Goal: Obtain resource: Obtain resource

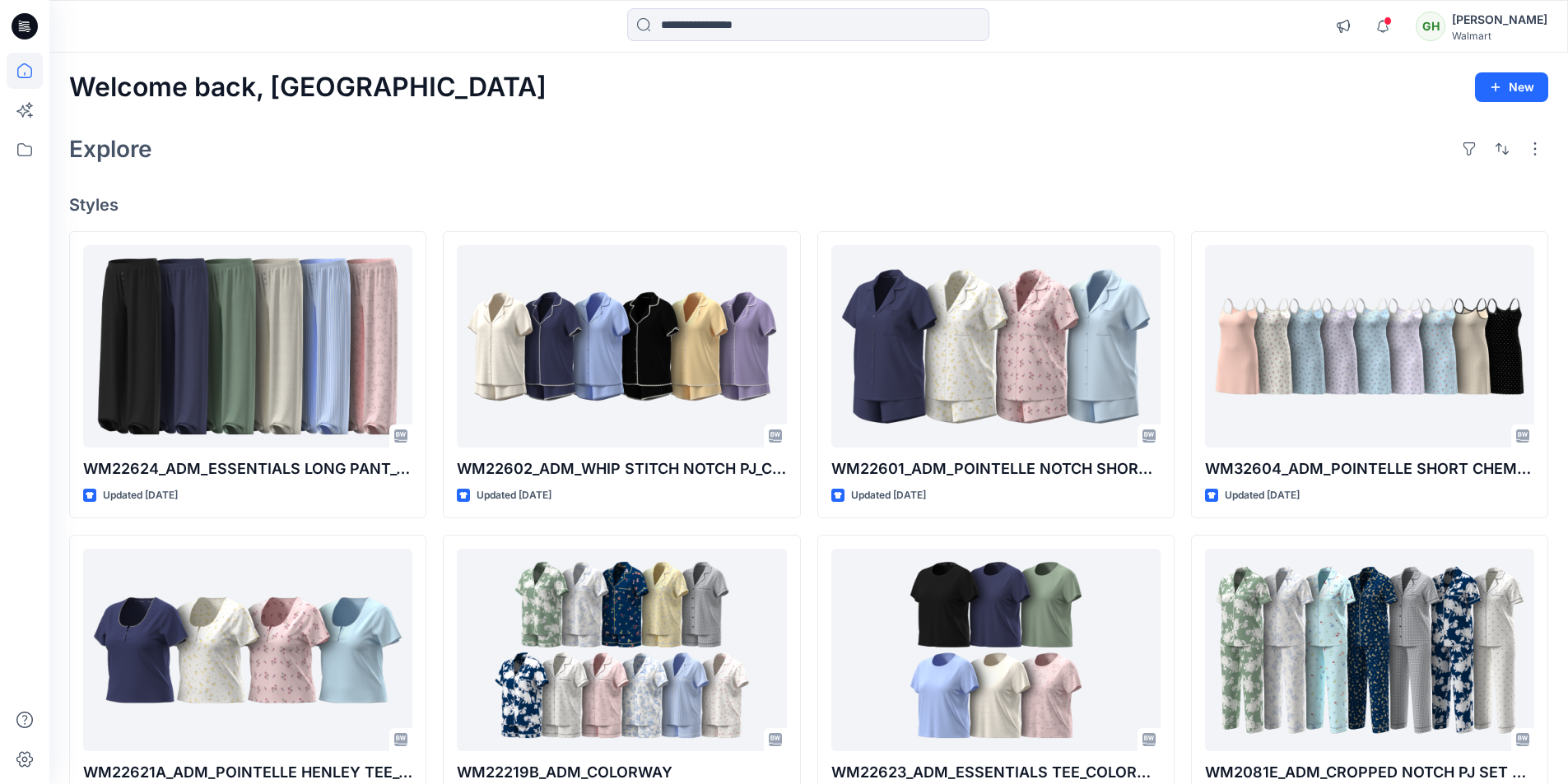
drag, startPoint x: 542, startPoint y: 115, endPoint x: 569, endPoint y: 115, distance: 27.0
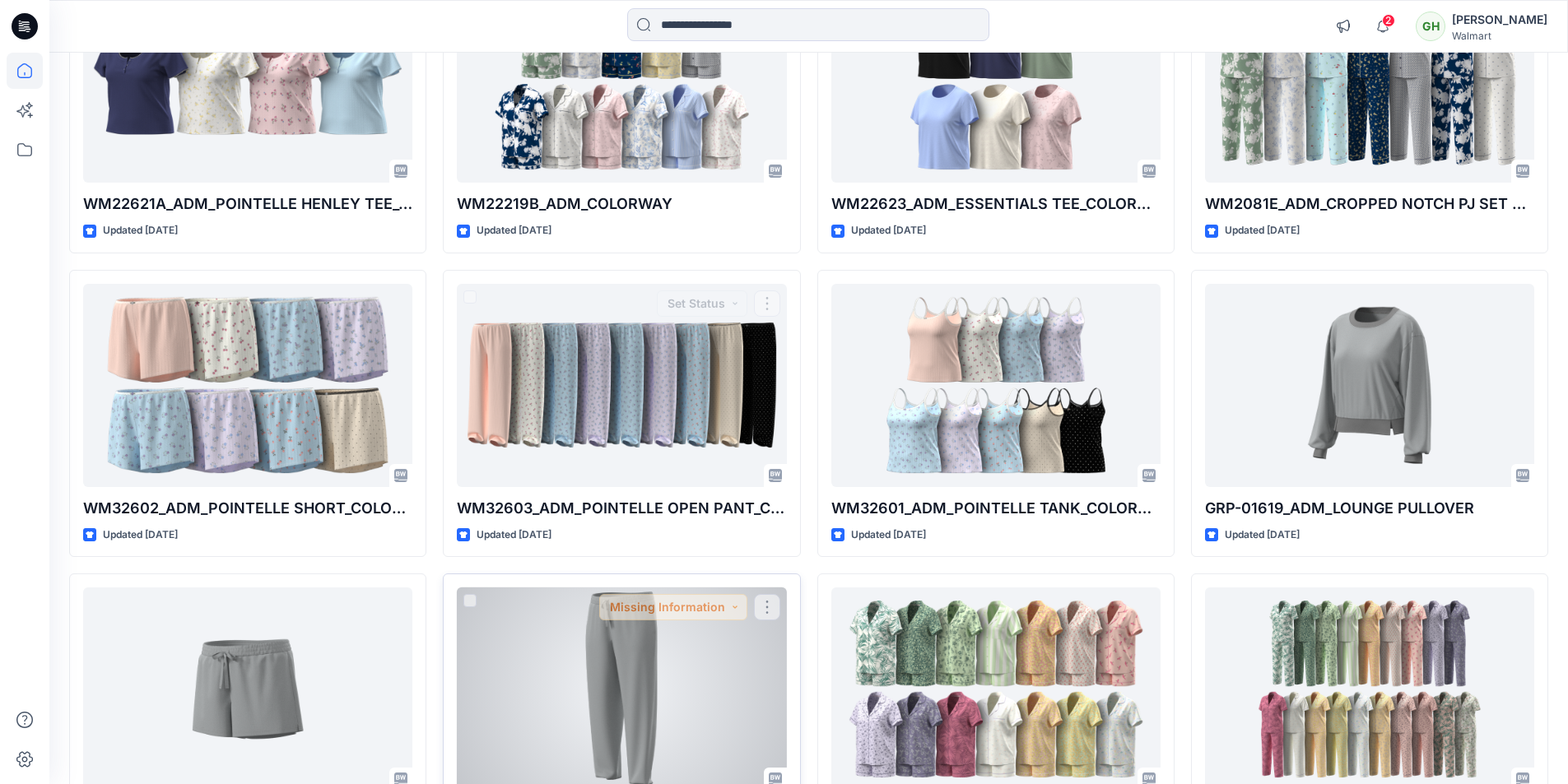
scroll to position [576, 0]
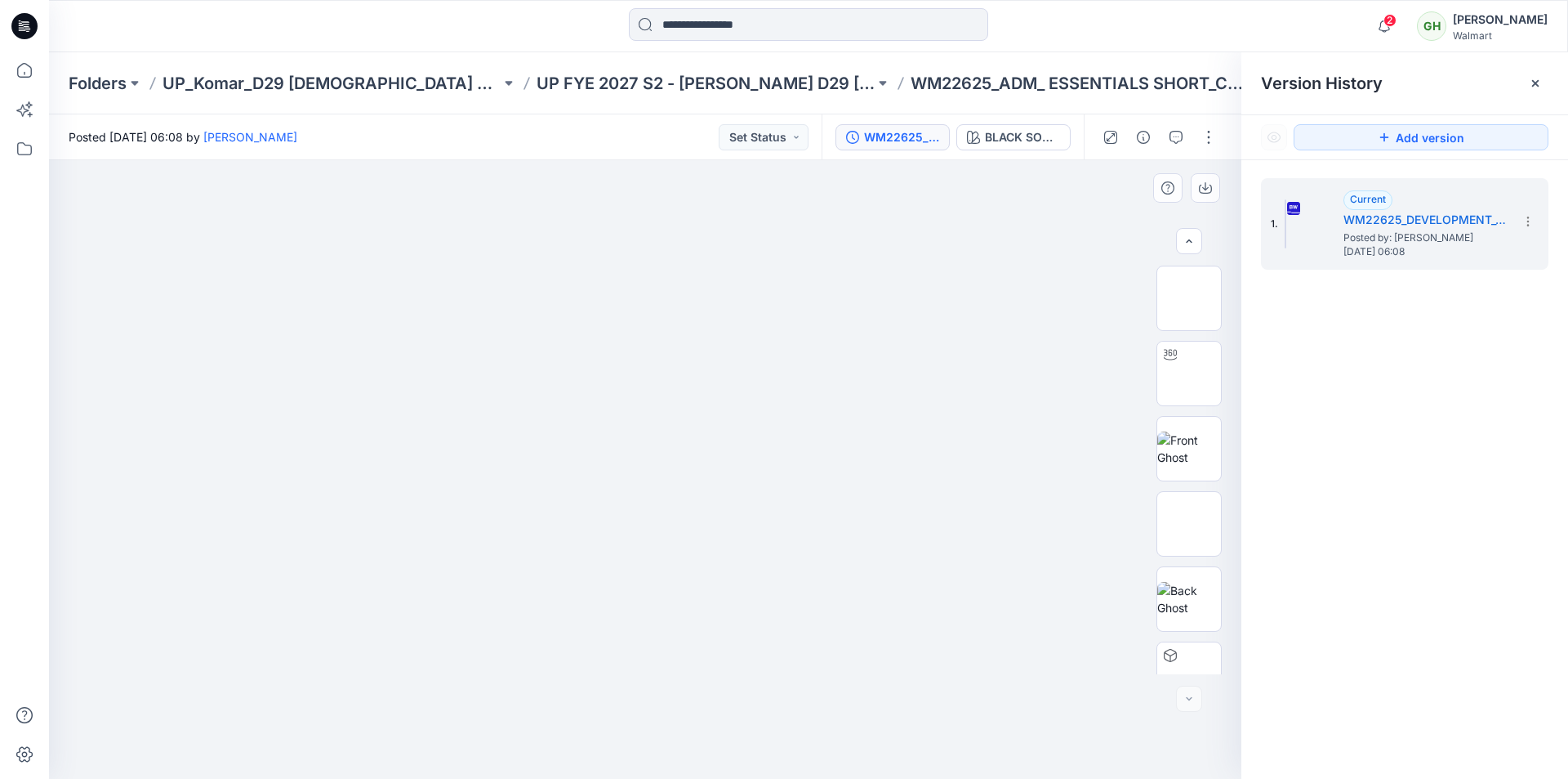
scroll to position [559, 0]
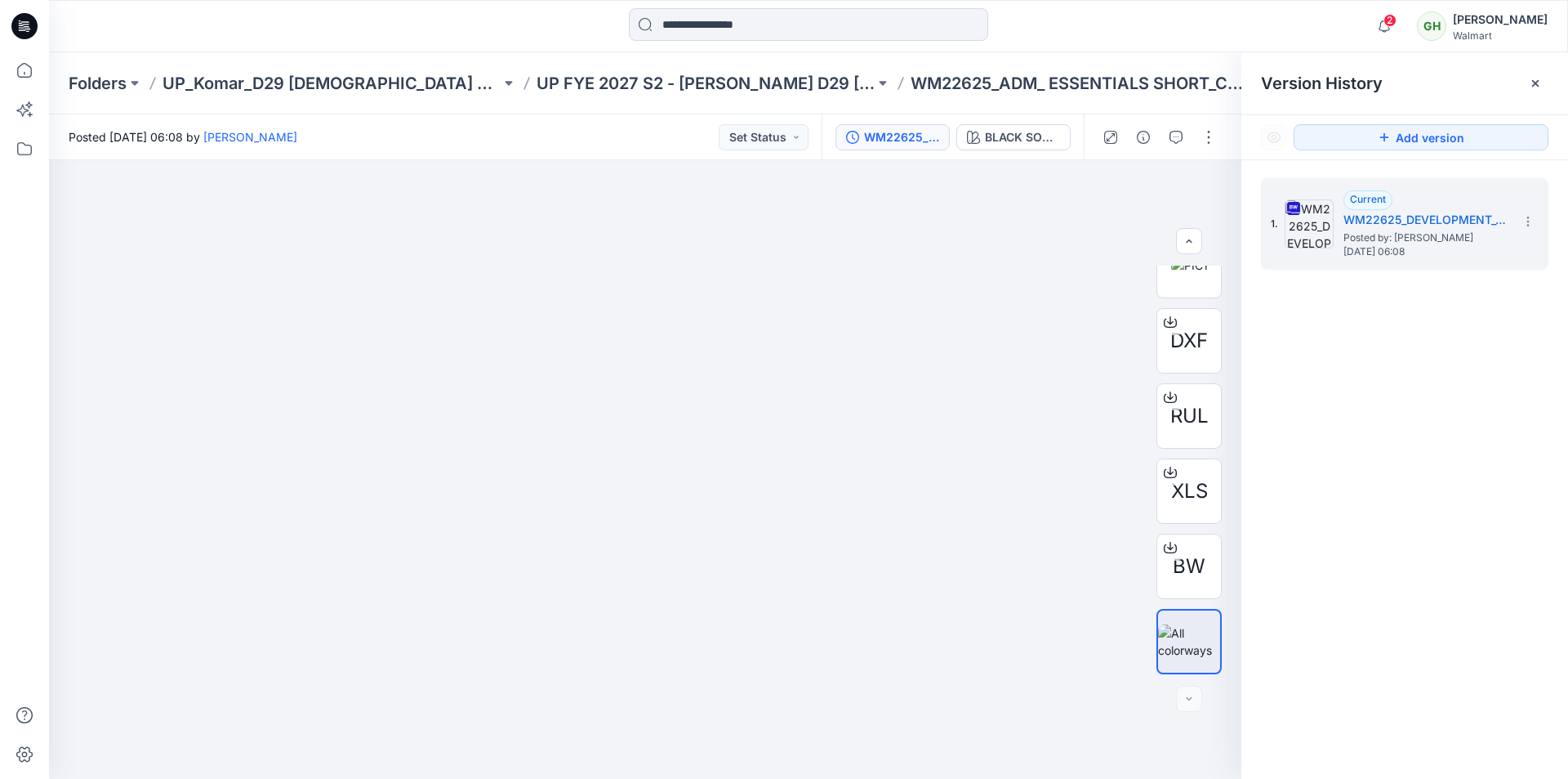
click at [342, 38] on div at bounding box center [239, 26] width 379 height 35
click at [512, 26] on div at bounding box center [808, 26] width 760 height 35
click at [1384, 22] on span "2" at bounding box center [1390, 20] width 13 height 13
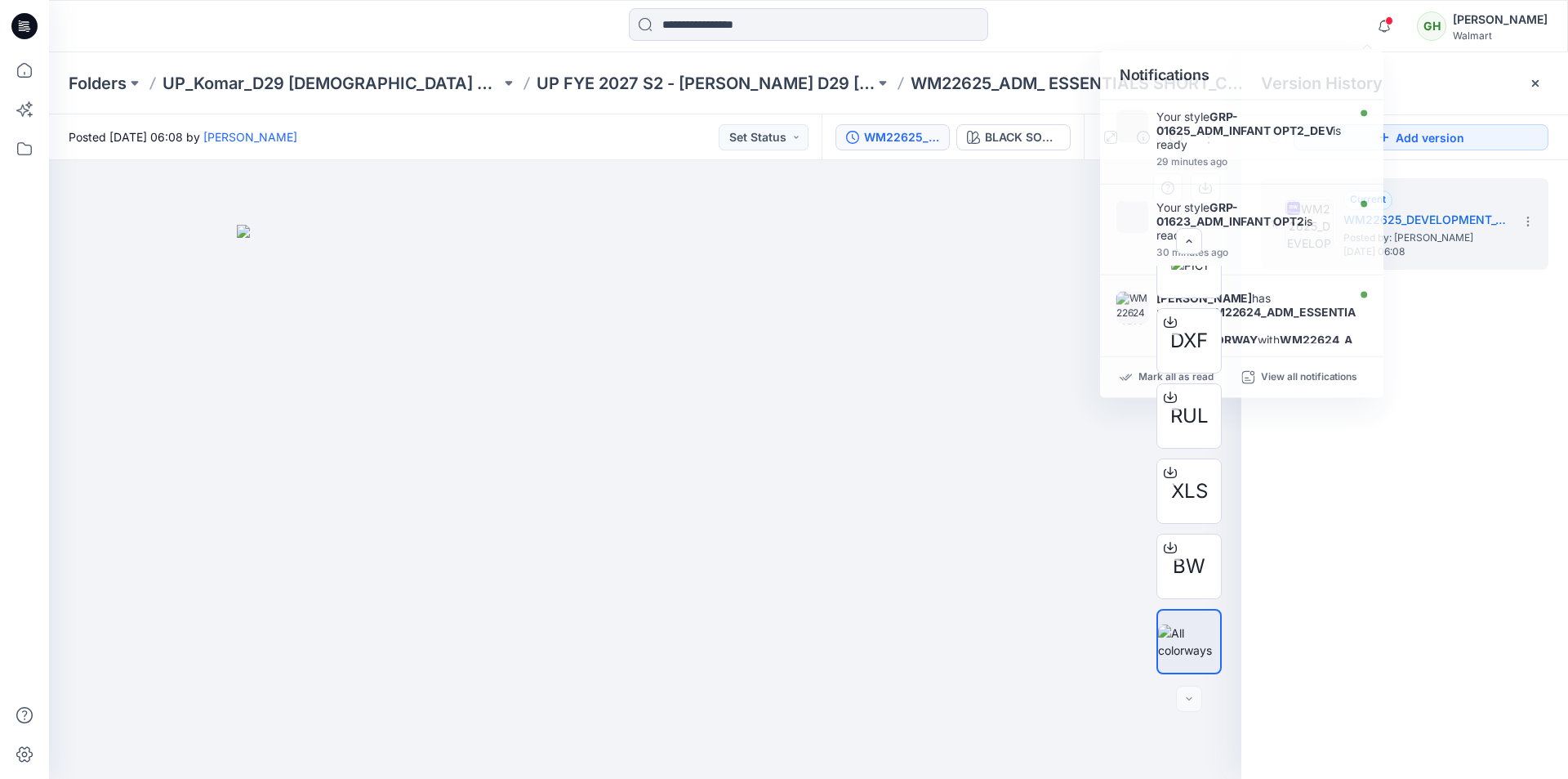
drag, startPoint x: 1141, startPoint y: 382, endPoint x: 1037, endPoint y: 246, distance: 171.2
click at [1139, 382] on div "DXF RUL XLS BW" at bounding box center [1190, 469] width 104 height 408
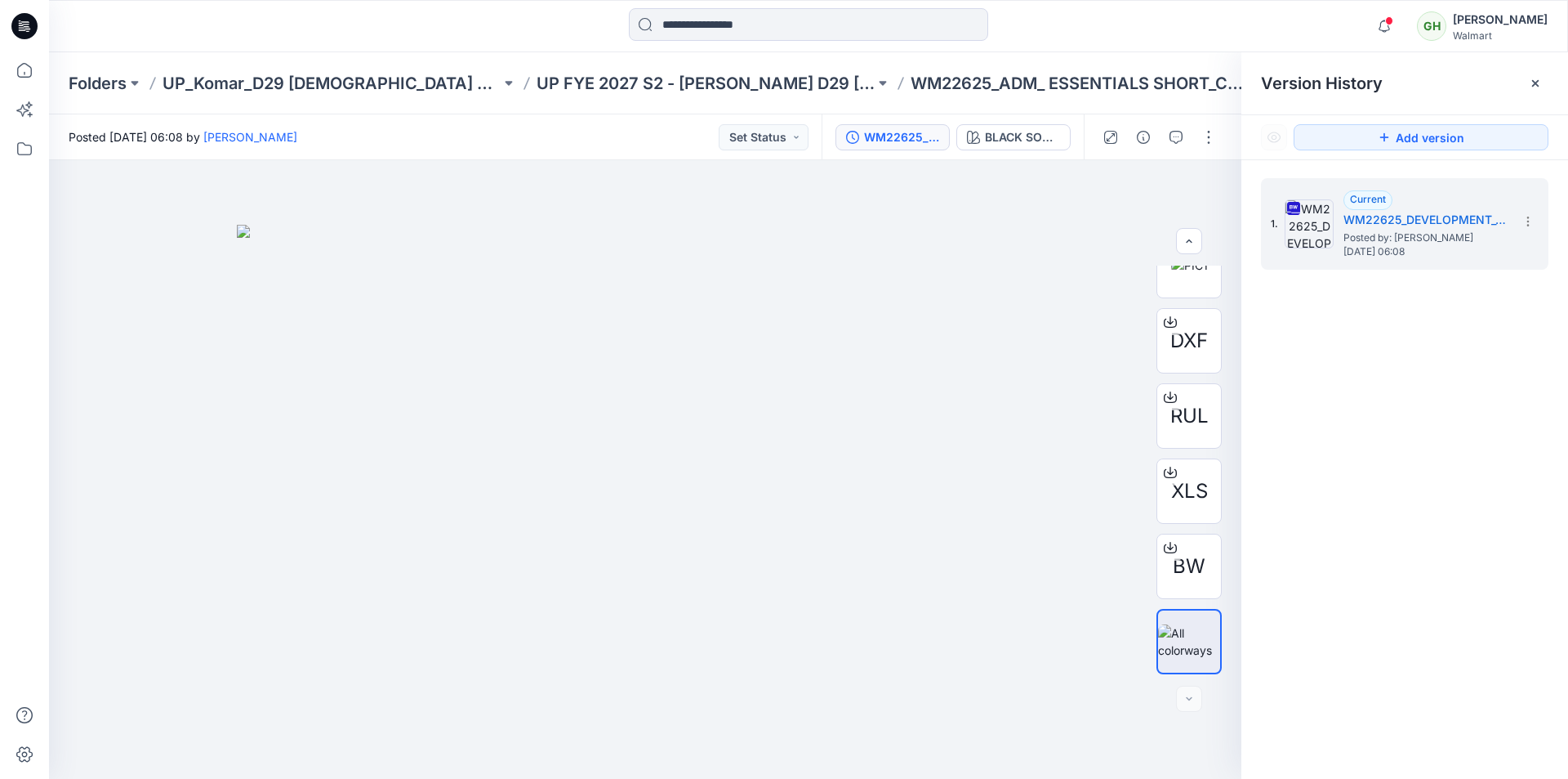
click at [1094, 35] on div at bounding box center [808, 26] width 760 height 35
click at [92, 35] on div at bounding box center [239, 26] width 379 height 35
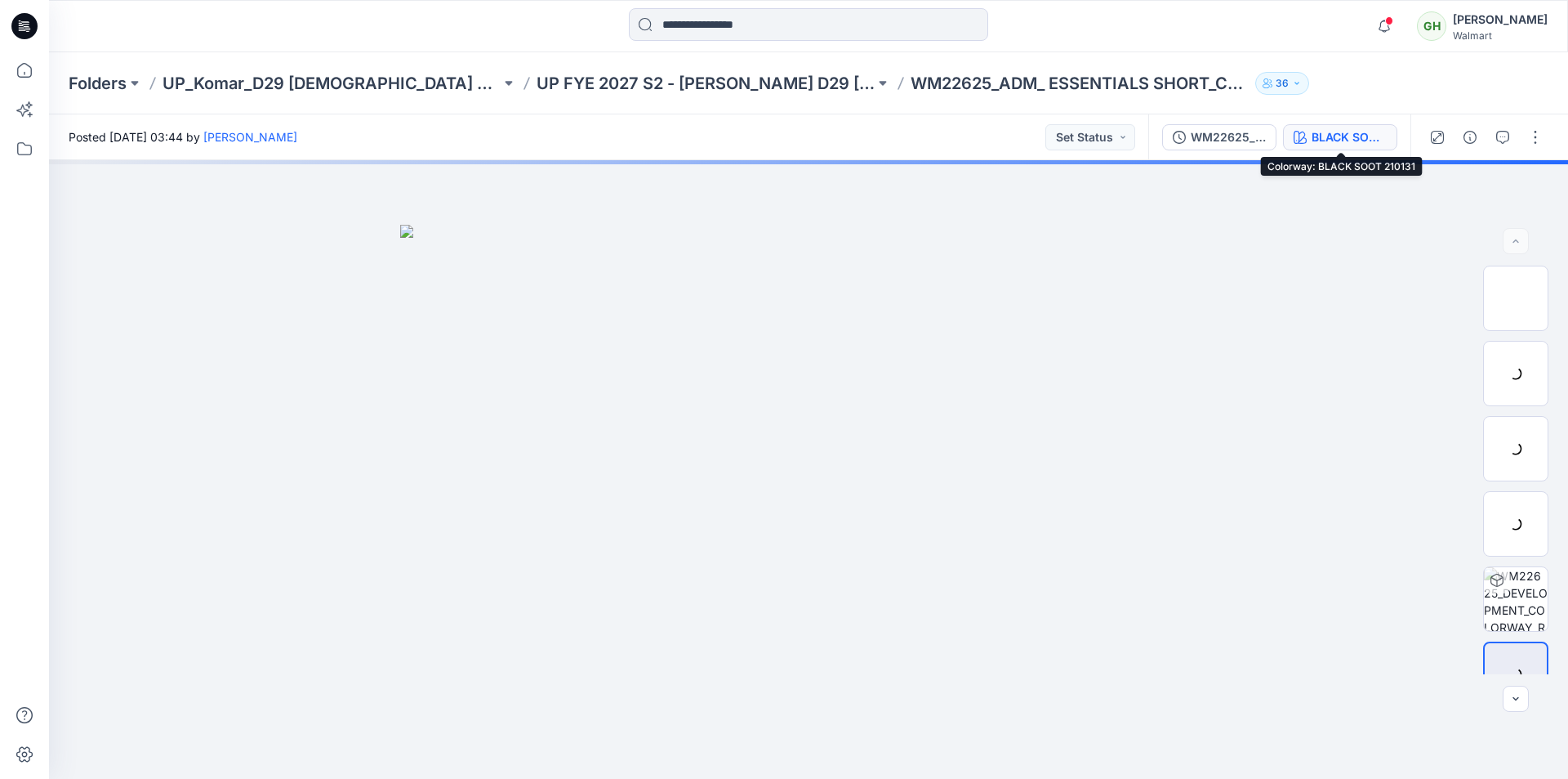
click at [1326, 139] on div "BLACK SOOT 210131" at bounding box center [1349, 137] width 75 height 18
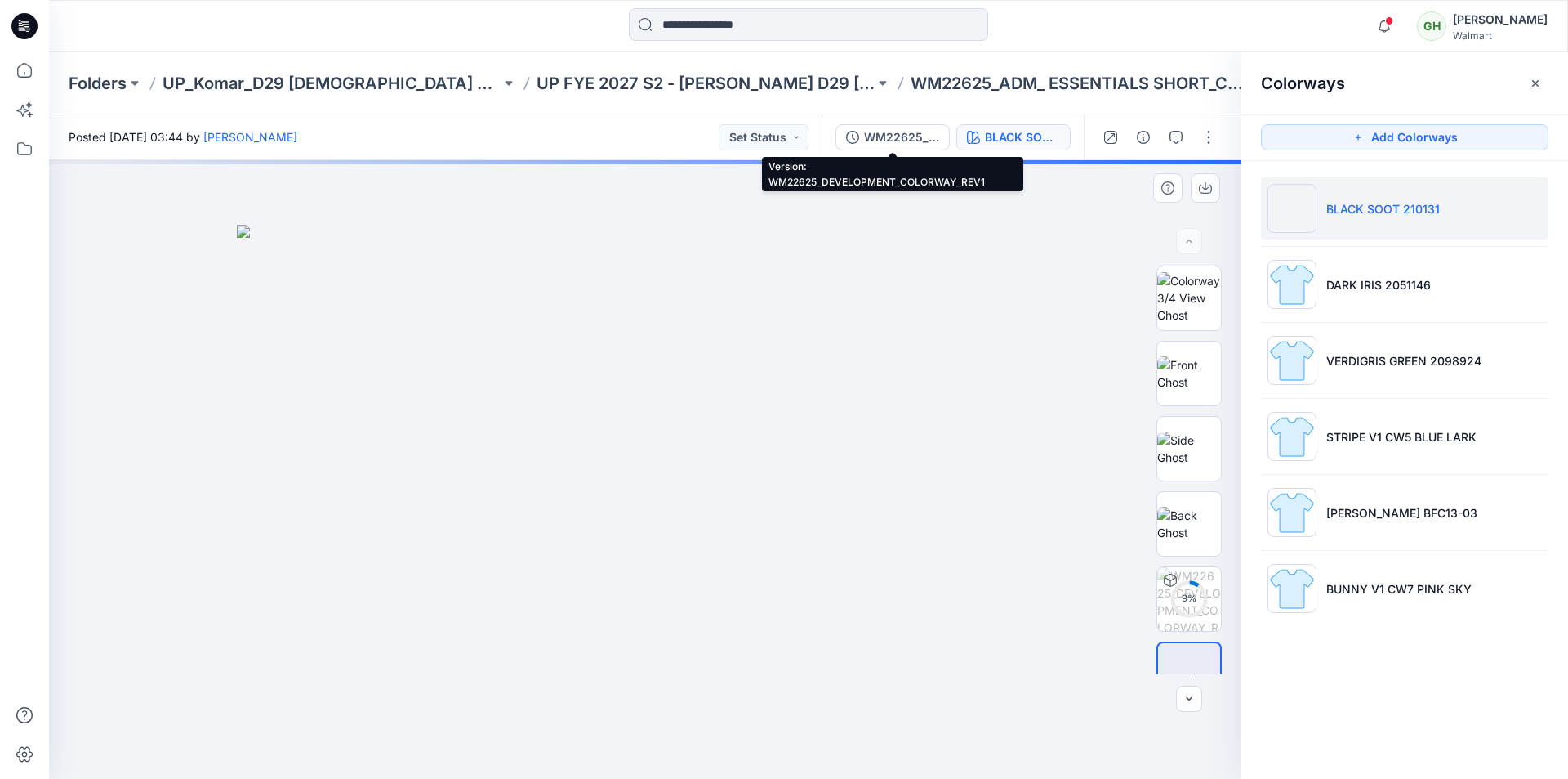
drag, startPoint x: 882, startPoint y: 137, endPoint x: 1006, endPoint y: 179, distance: 130.9
click at [880, 139] on div "WM22625_DEVELOPMENT_COLORWAY_REV1" at bounding box center [902, 137] width 75 height 18
